Goal: Task Accomplishment & Management: Use online tool/utility

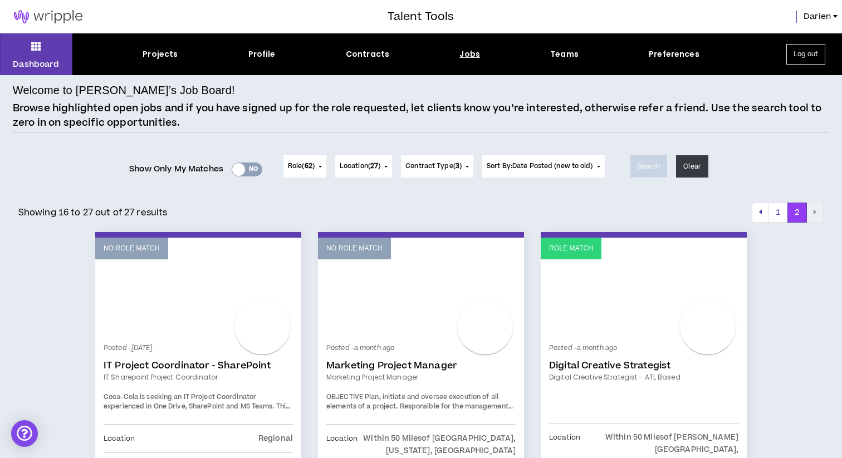
scroll to position [1464, 0]
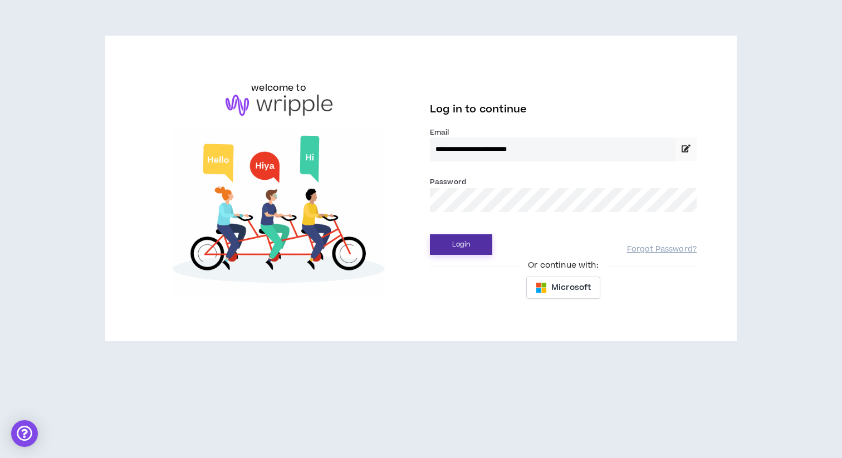
click at [473, 242] on button "Login" at bounding box center [461, 245] width 62 height 21
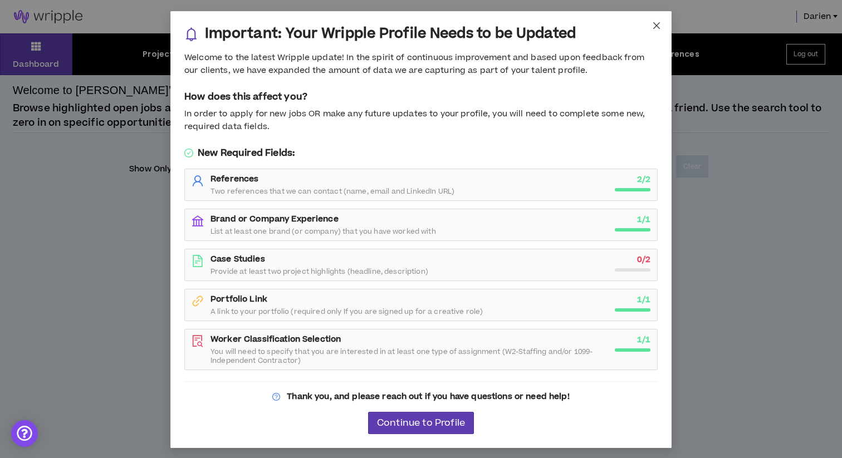
click at [657, 26] on icon "close" at bounding box center [656, 25] width 7 height 7
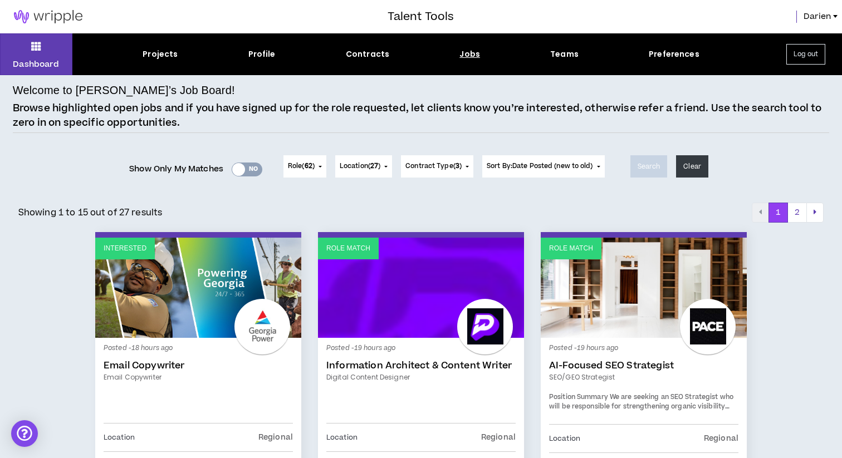
click at [465, 56] on div "Jobs" at bounding box center [470, 54] width 21 height 12
click at [467, 56] on div "Jobs" at bounding box center [470, 54] width 21 height 12
click at [469, 57] on div "Jobs" at bounding box center [470, 54] width 21 height 12
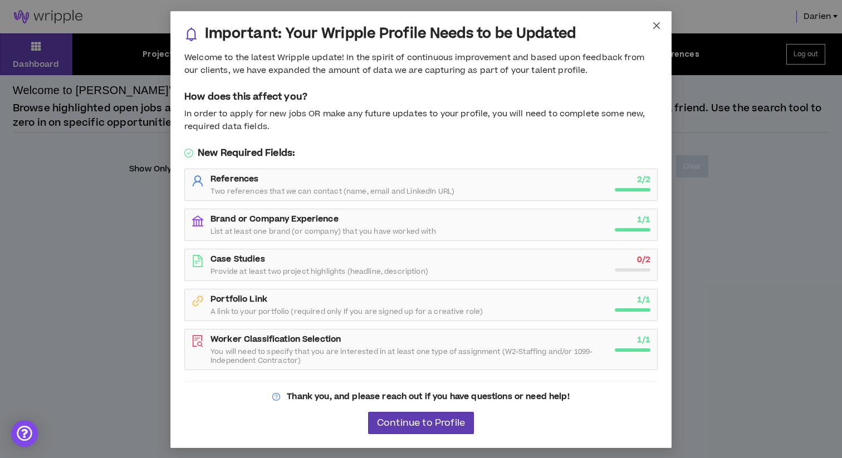
click at [660, 26] on icon "close" at bounding box center [656, 25] width 9 height 9
click at [656, 28] on icon "close" at bounding box center [656, 25] width 9 height 9
